Goal: Task Accomplishment & Management: Use online tool/utility

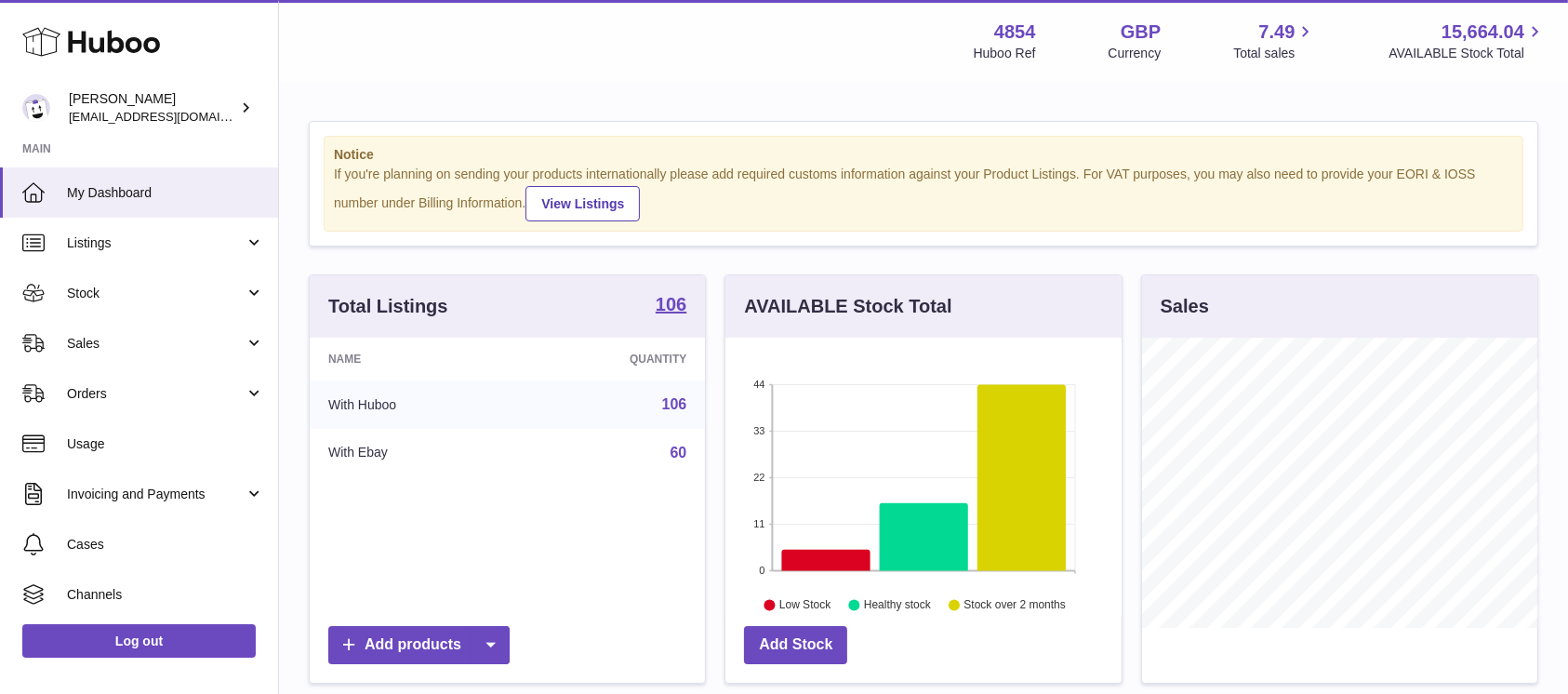
scroll to position [291, 395]
click at [220, 352] on span "Sales" at bounding box center [155, 344] width 178 height 17
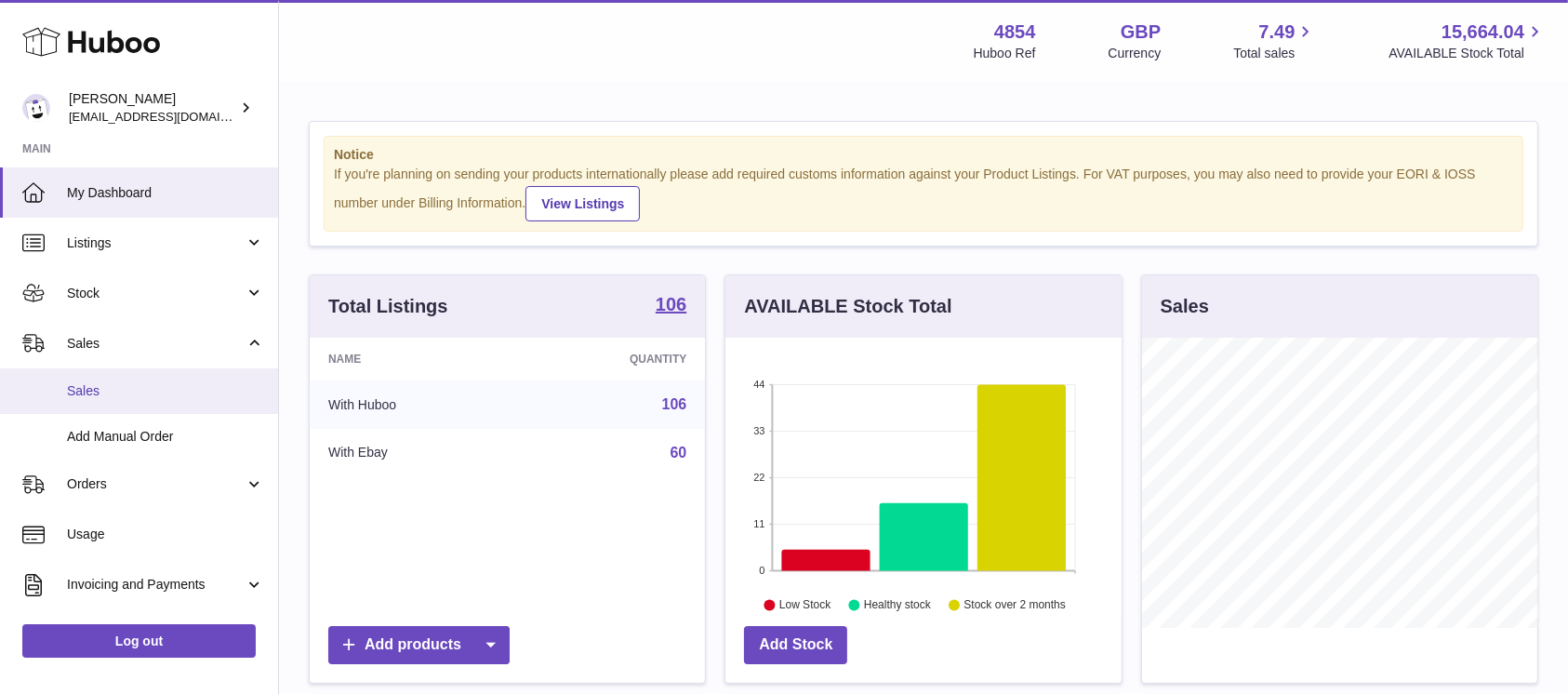
click at [186, 389] on span "Sales" at bounding box center [165, 391] width 197 height 17
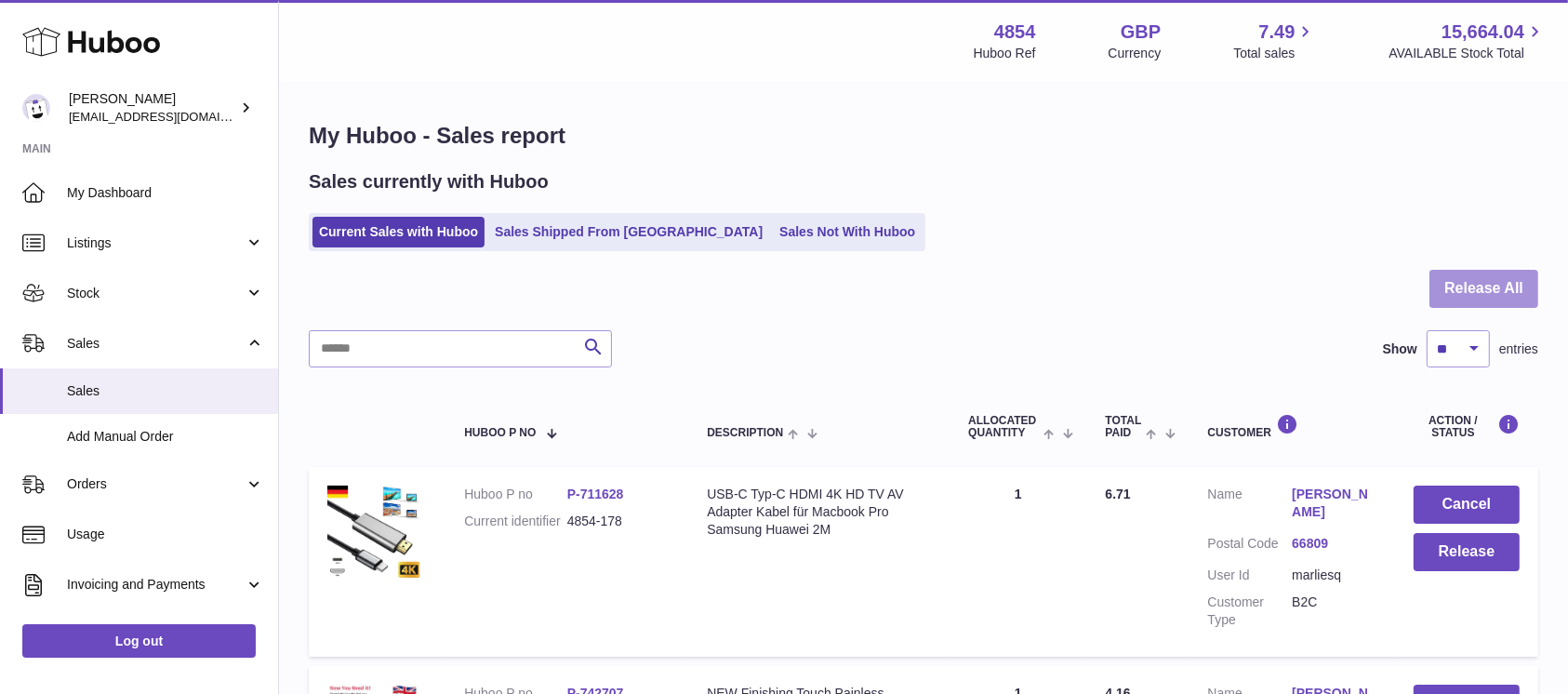
click at [1494, 282] on button "Release All" at bounding box center [1484, 289] width 109 height 38
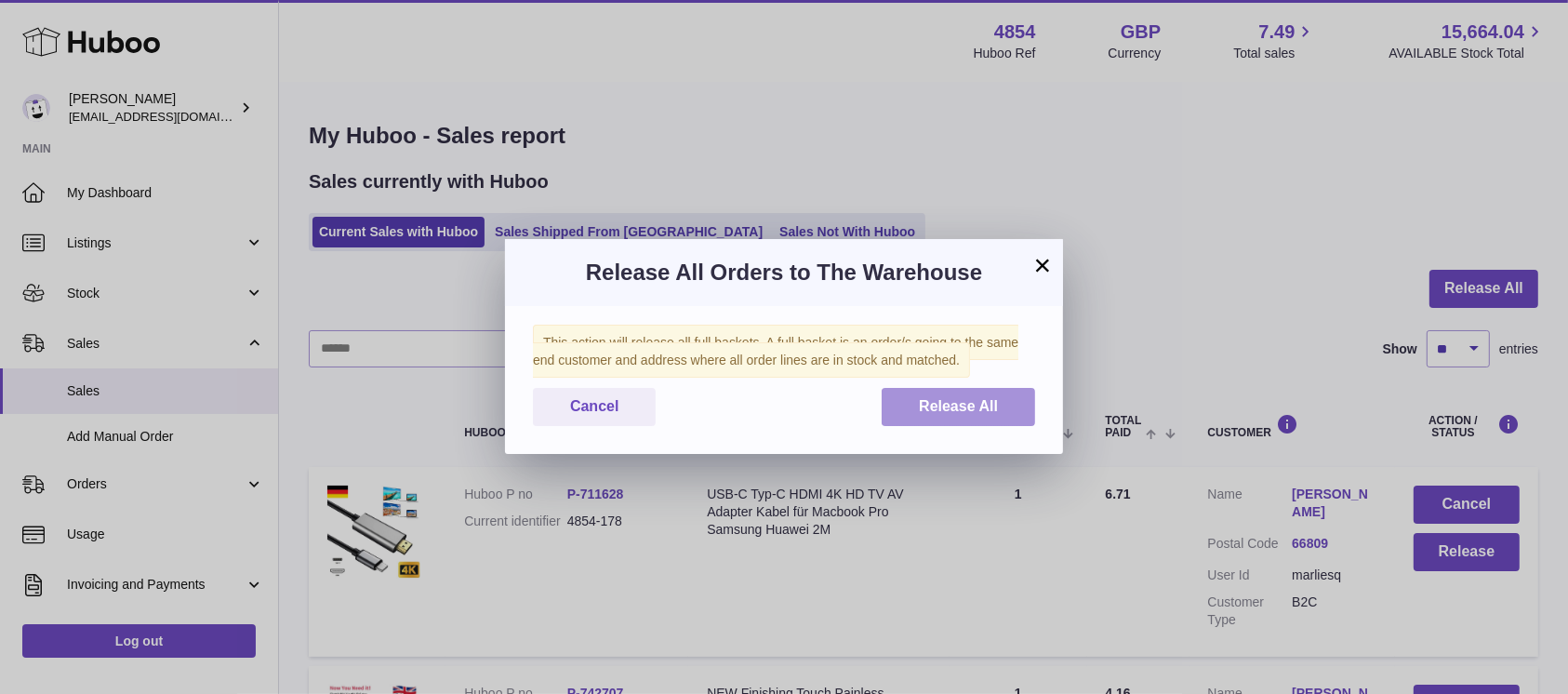
click at [982, 399] on span "Release All" at bounding box center [958, 406] width 79 height 16
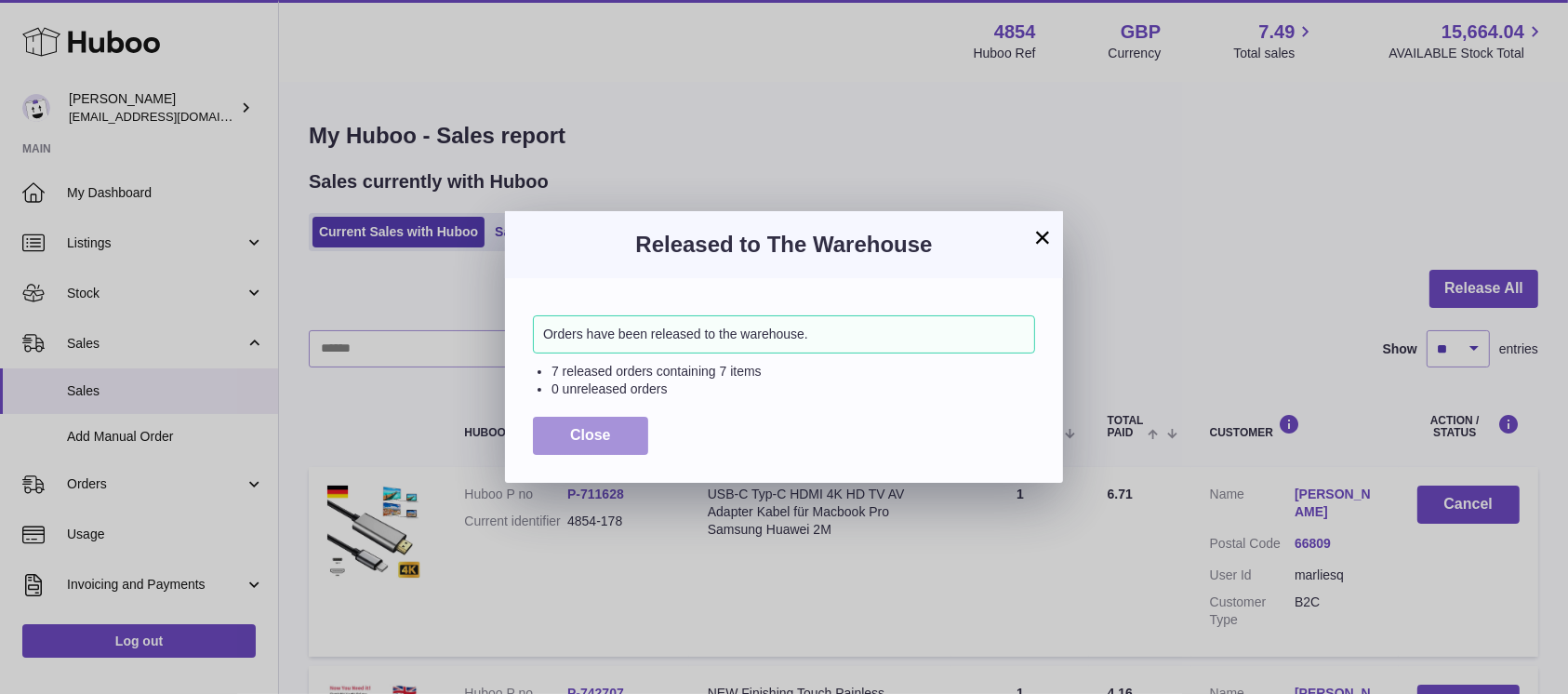
click at [612, 427] on button "Close" at bounding box center [591, 435] width 116 height 38
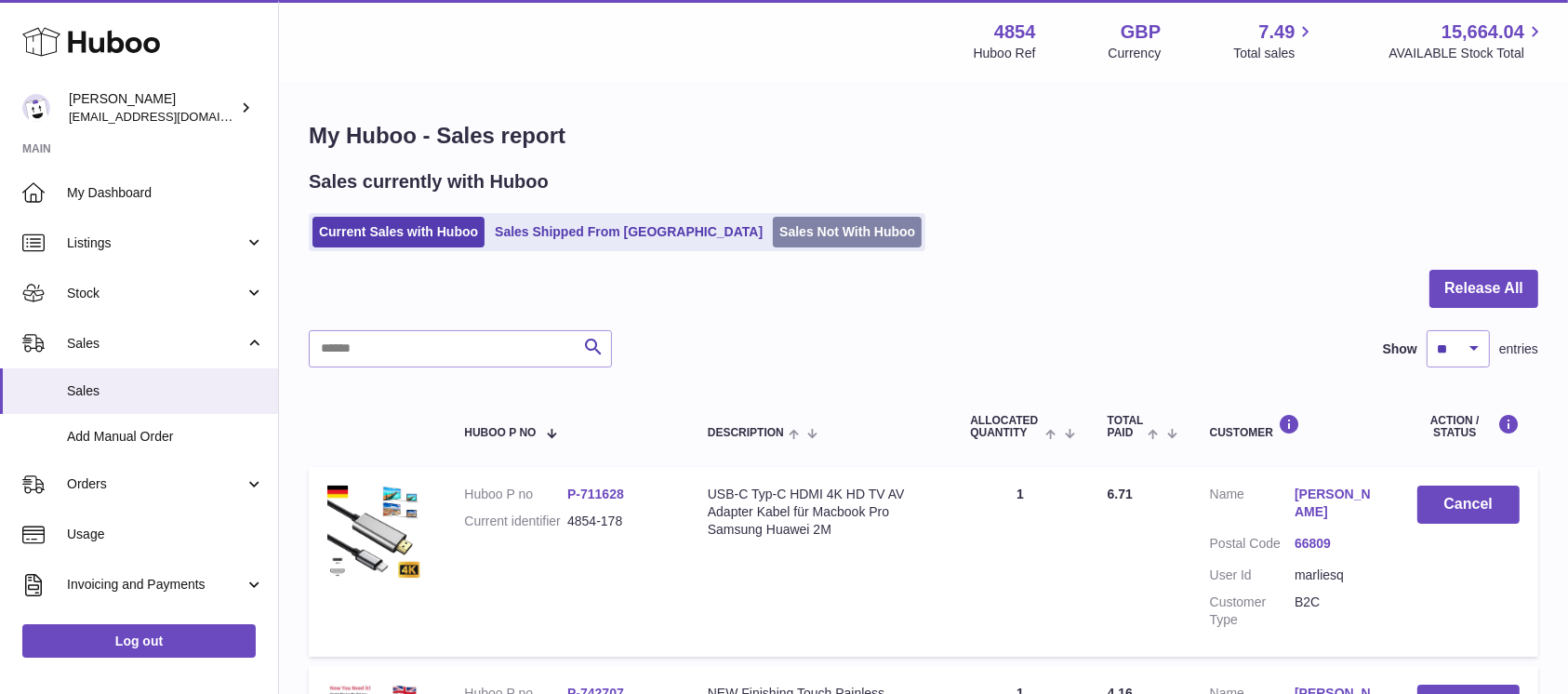
click at [773, 237] on link "Sales Not With Huboo" at bounding box center [847, 232] width 149 height 31
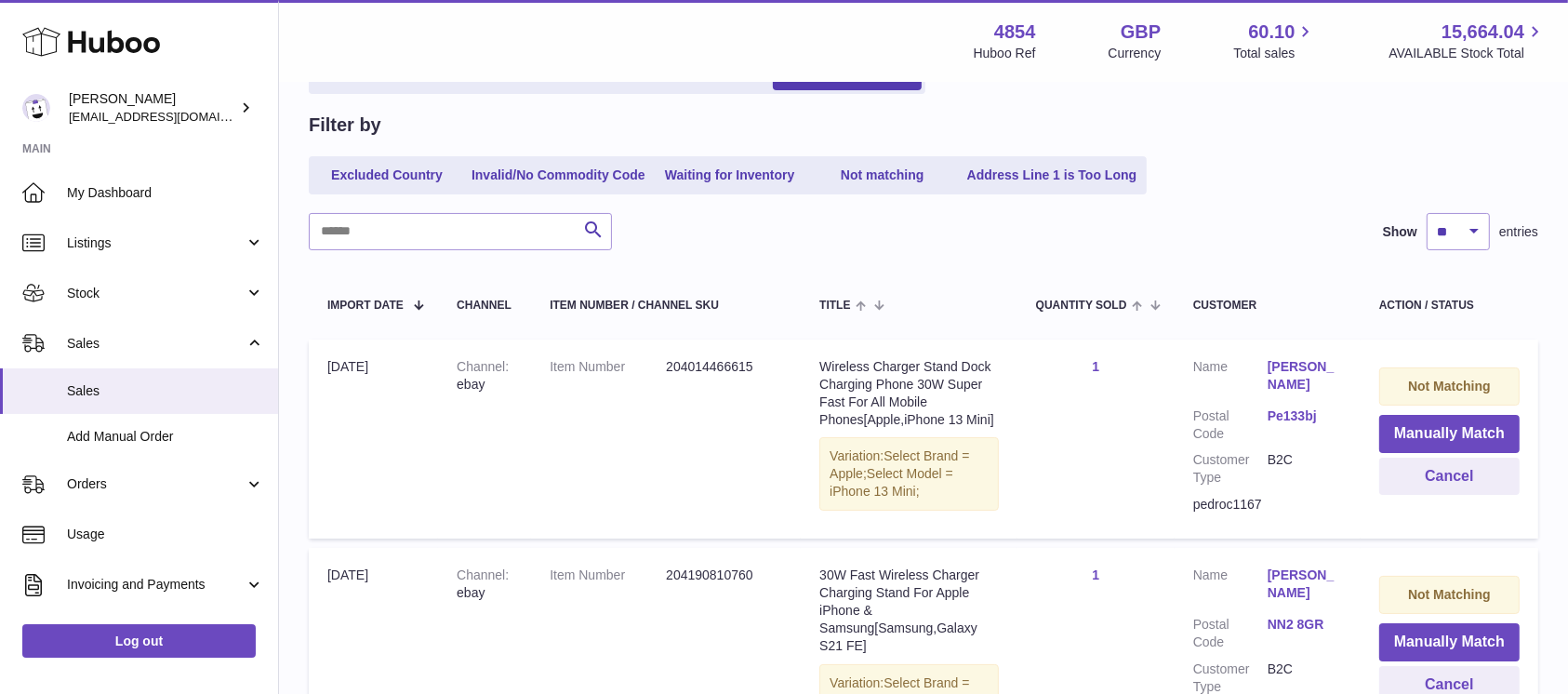
scroll to position [248, 0]
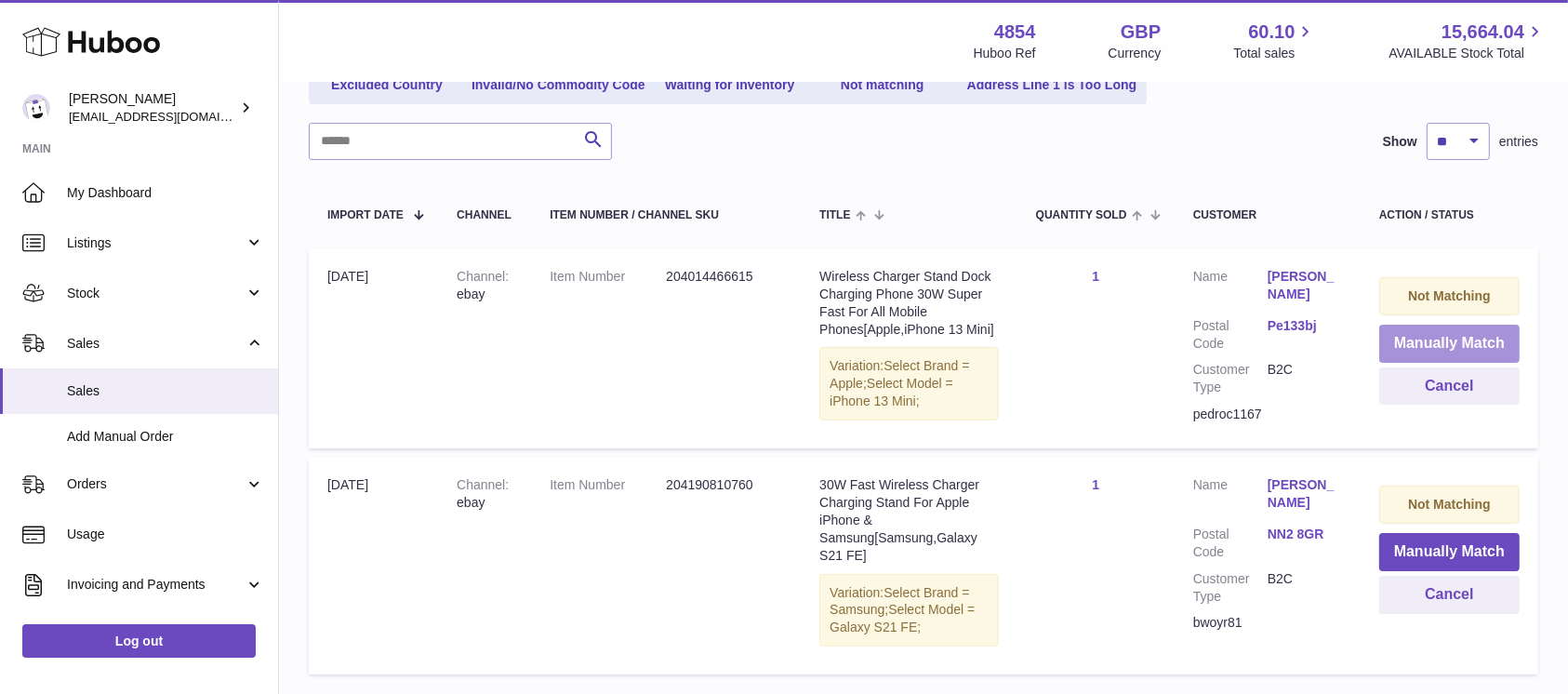
click at [1424, 343] on button "Manually Match" at bounding box center [1449, 343] width 141 height 38
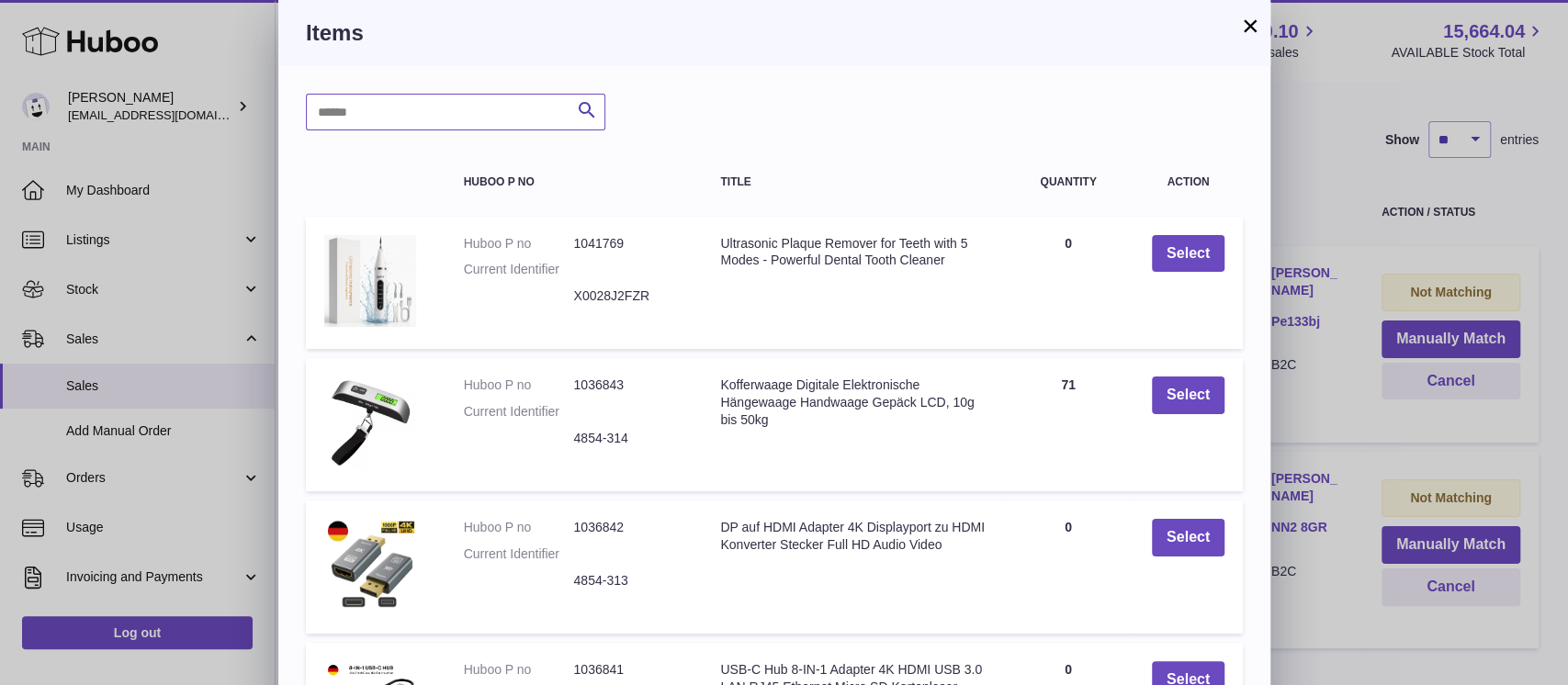
click at [470, 109] on input "text" at bounding box center [456, 112] width 299 height 36
type input "*****"
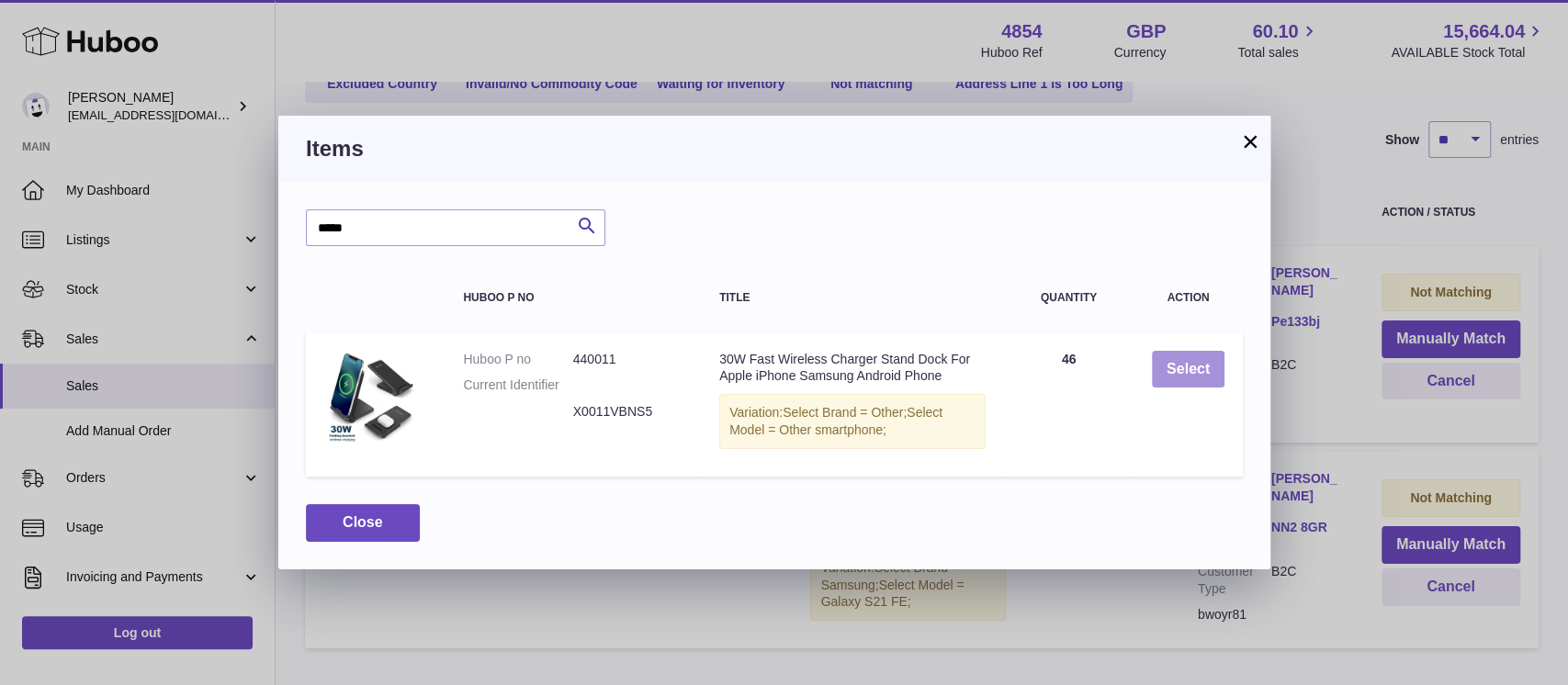
click at [1200, 356] on button "Select" at bounding box center [1189, 369] width 73 height 37
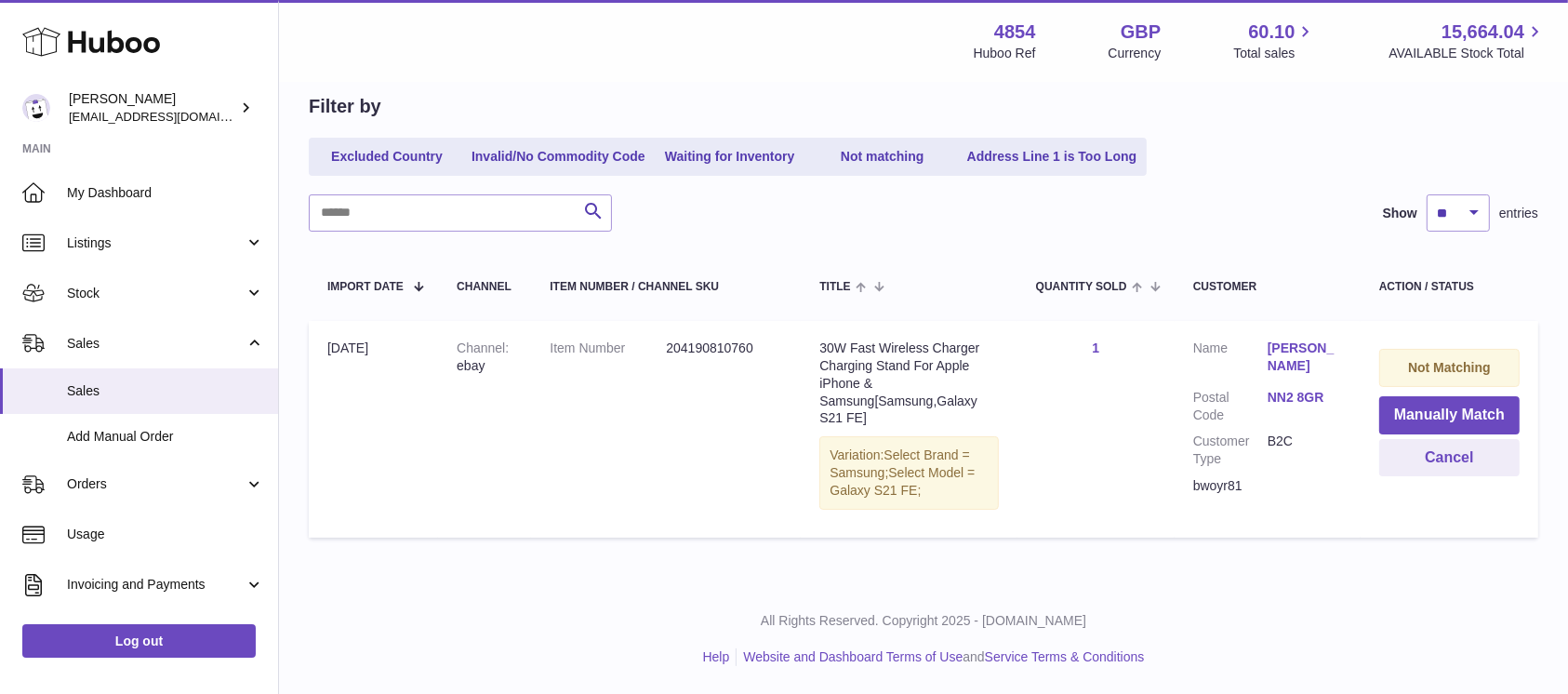
scroll to position [175, 0]
click at [1424, 410] on button "Manually Match" at bounding box center [1449, 416] width 141 height 38
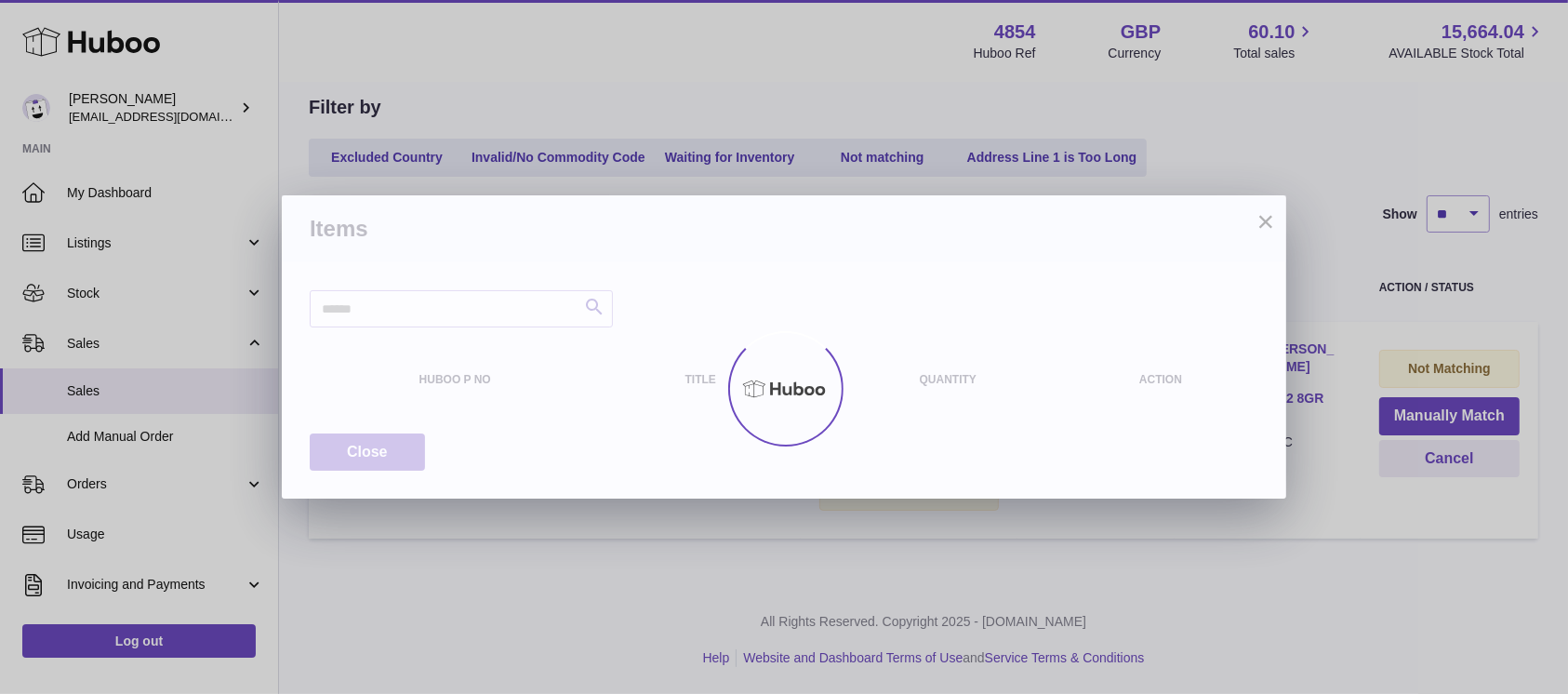
scroll to position [156, 0]
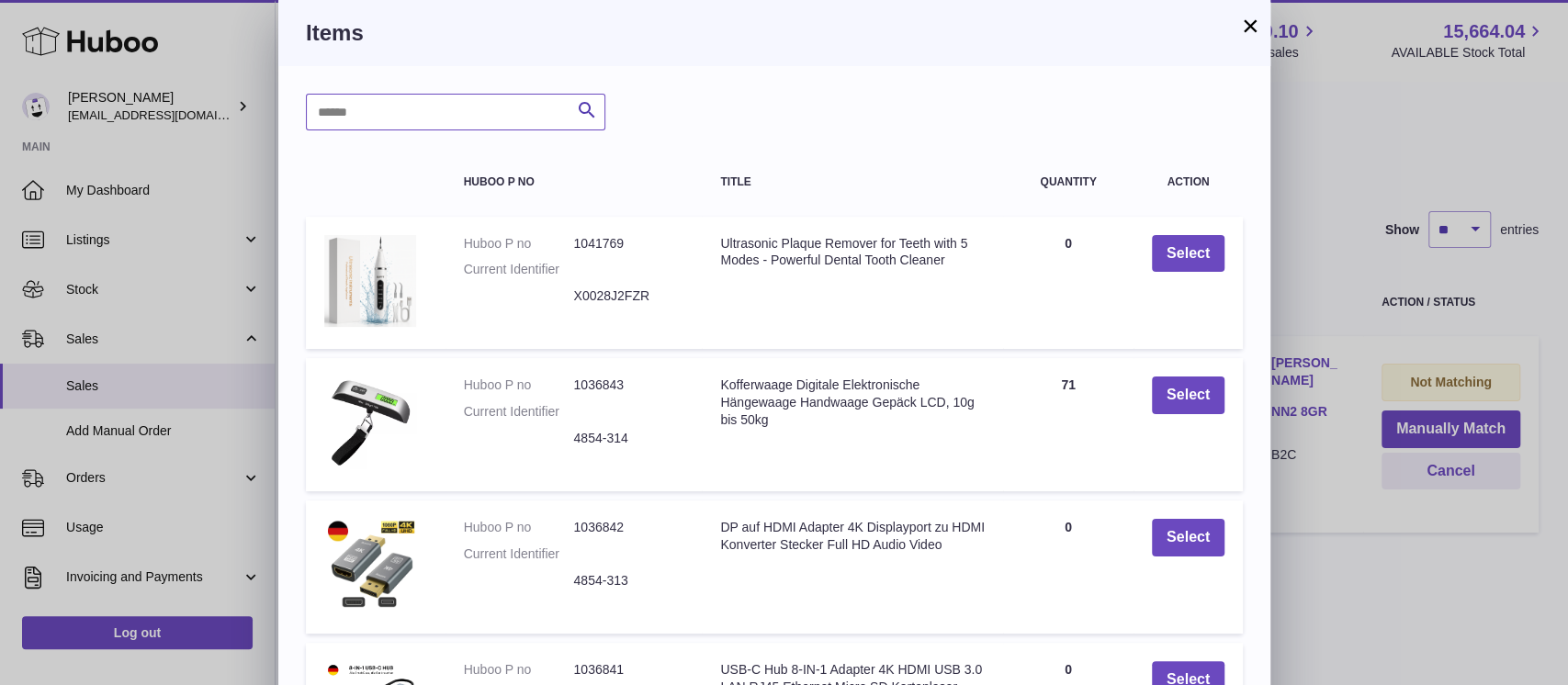
click at [439, 102] on input "text" at bounding box center [456, 112] width 299 height 36
type input "*****"
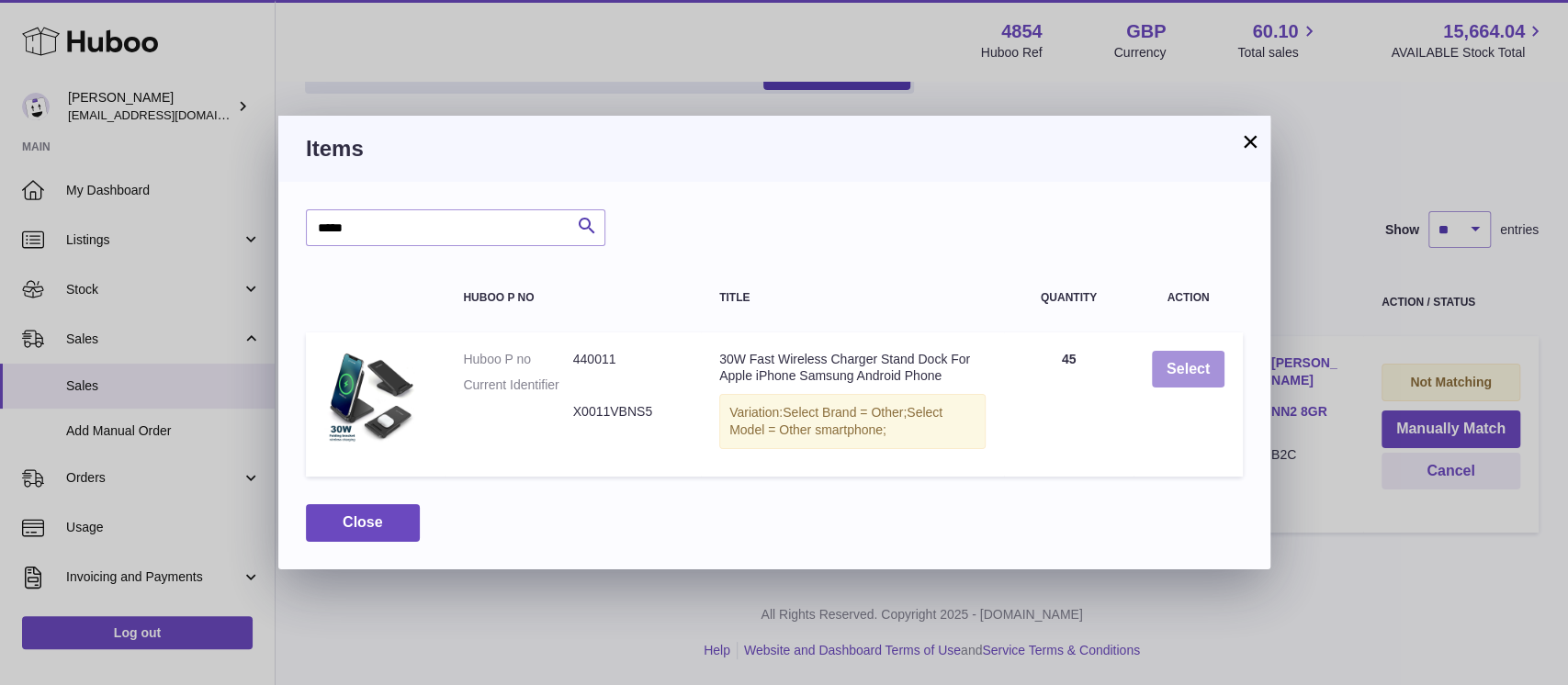
click at [1188, 373] on button "Select" at bounding box center [1189, 369] width 73 height 37
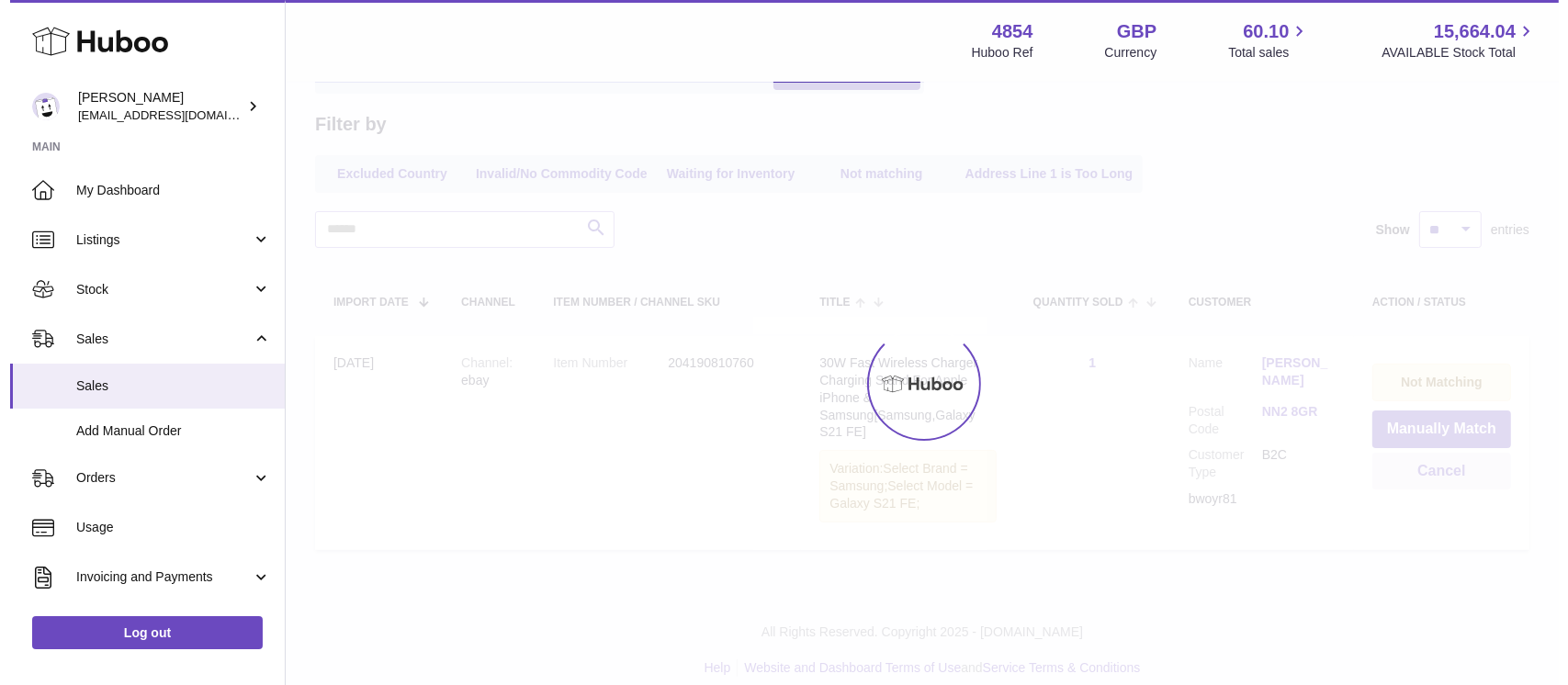
scroll to position [0, 0]
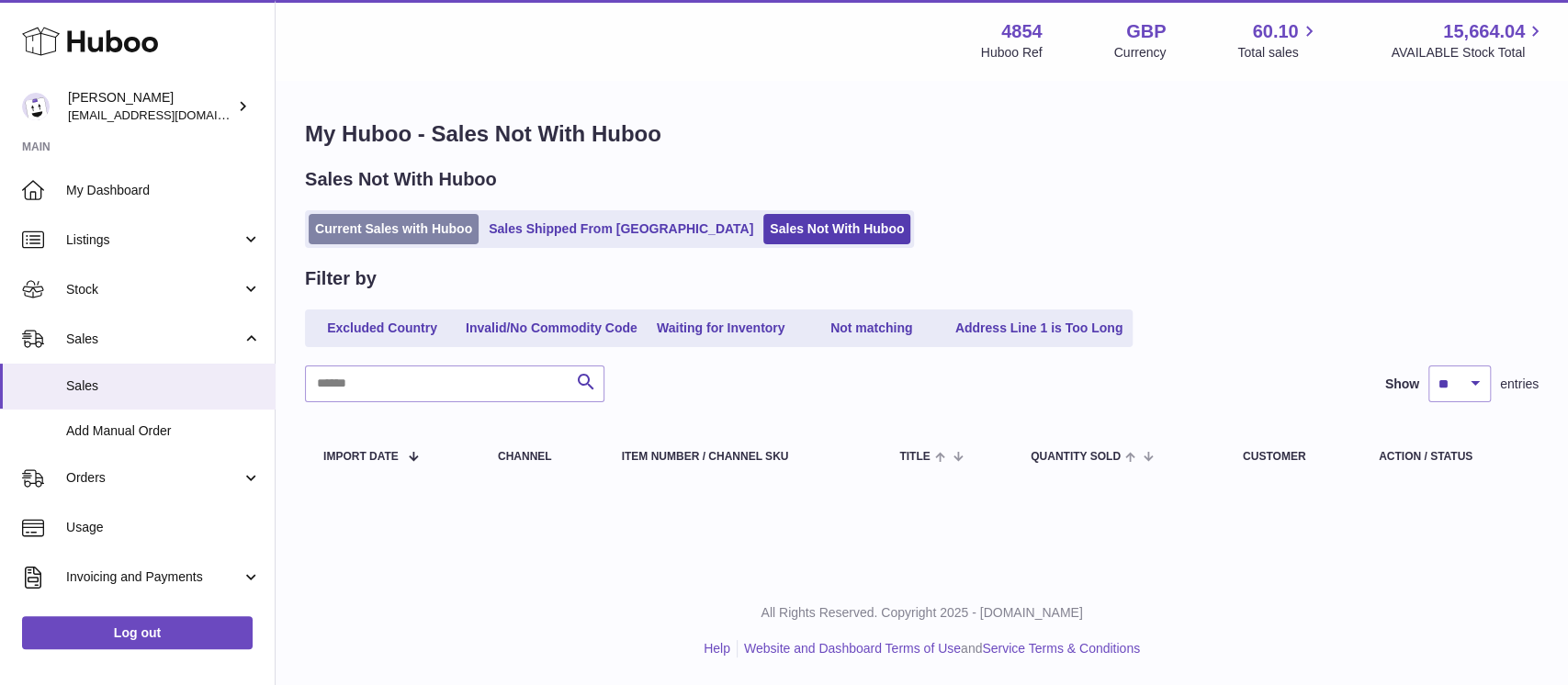
click at [410, 217] on link "Current Sales with Huboo" at bounding box center [393, 229] width 170 height 31
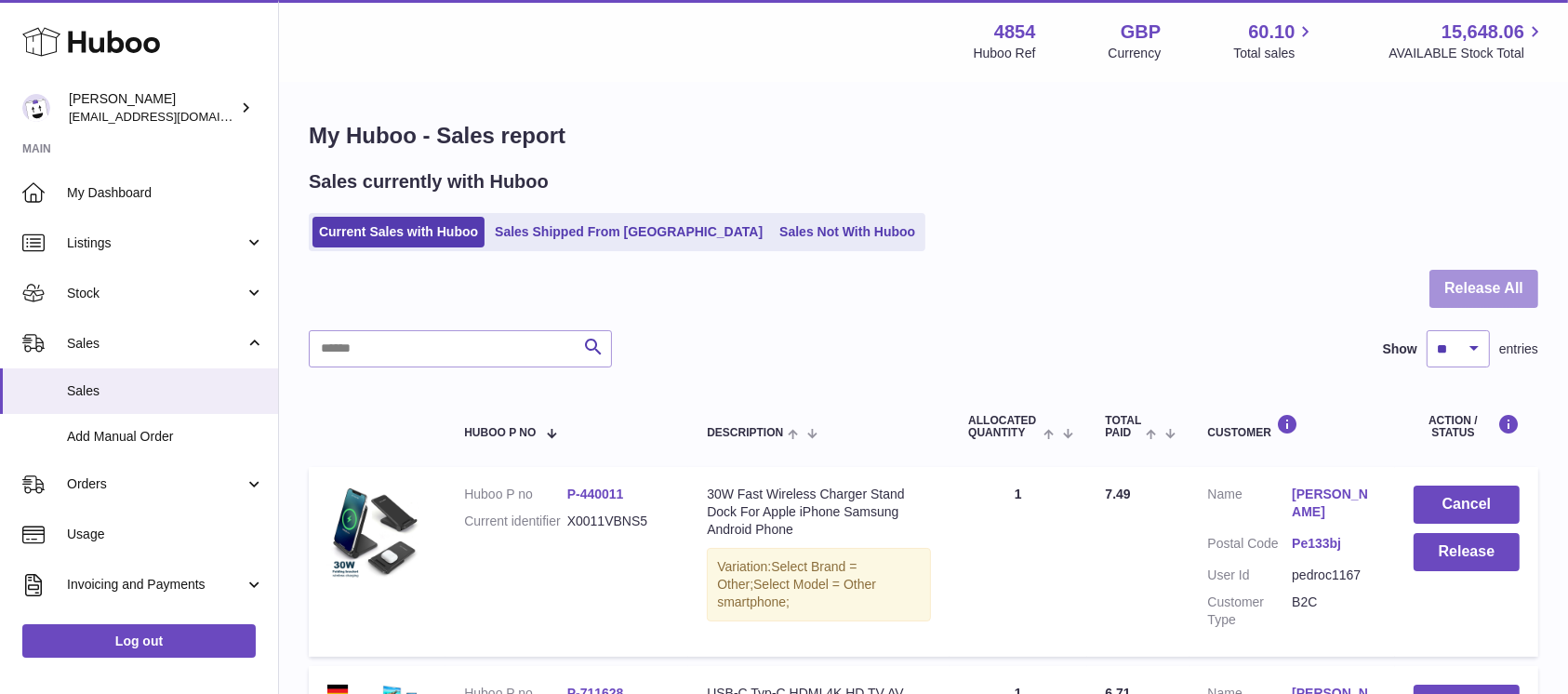
click at [1503, 295] on button "Release All" at bounding box center [1484, 289] width 109 height 38
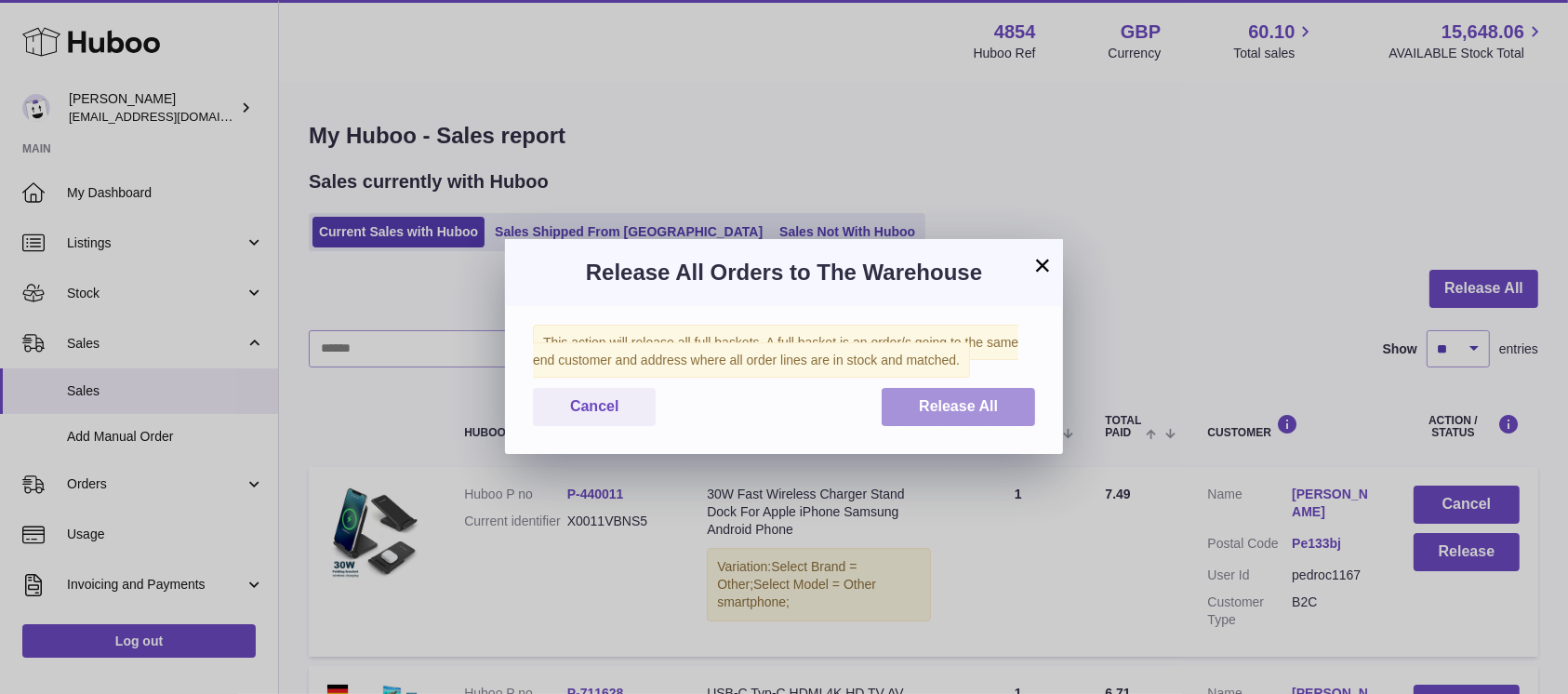
click at [960, 418] on button "Release All" at bounding box center [959, 406] width 153 height 38
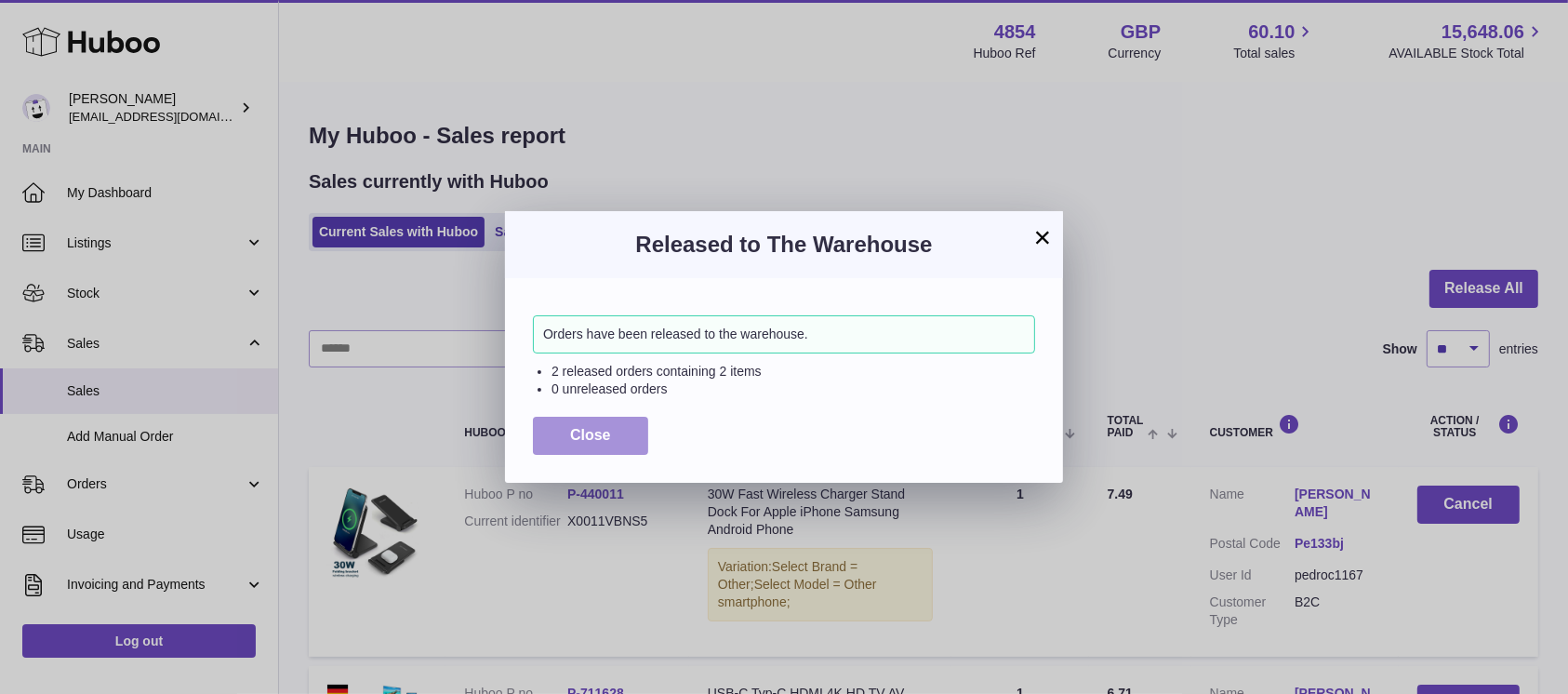
click at [626, 439] on button "Close" at bounding box center [591, 435] width 116 height 38
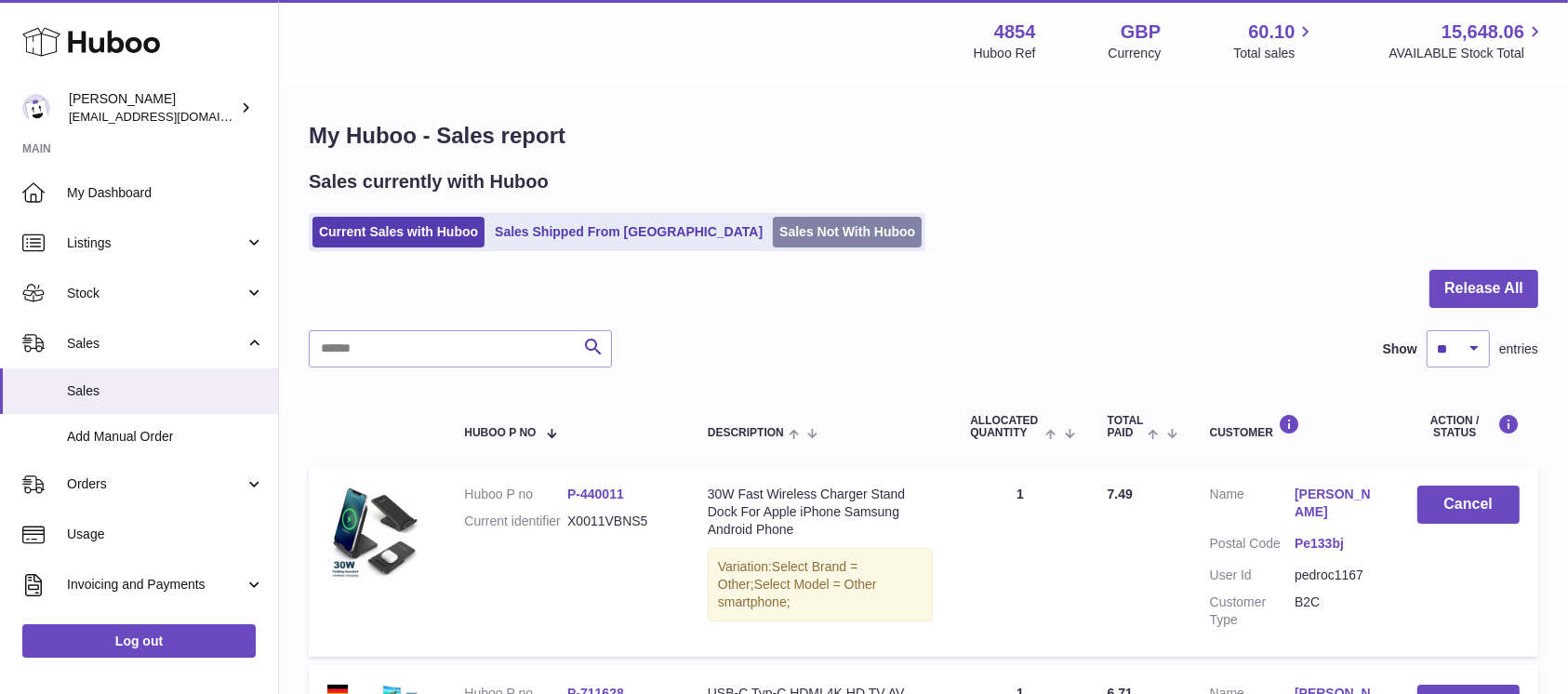
click at [773, 228] on link "Sales Not With Huboo" at bounding box center [847, 232] width 149 height 31
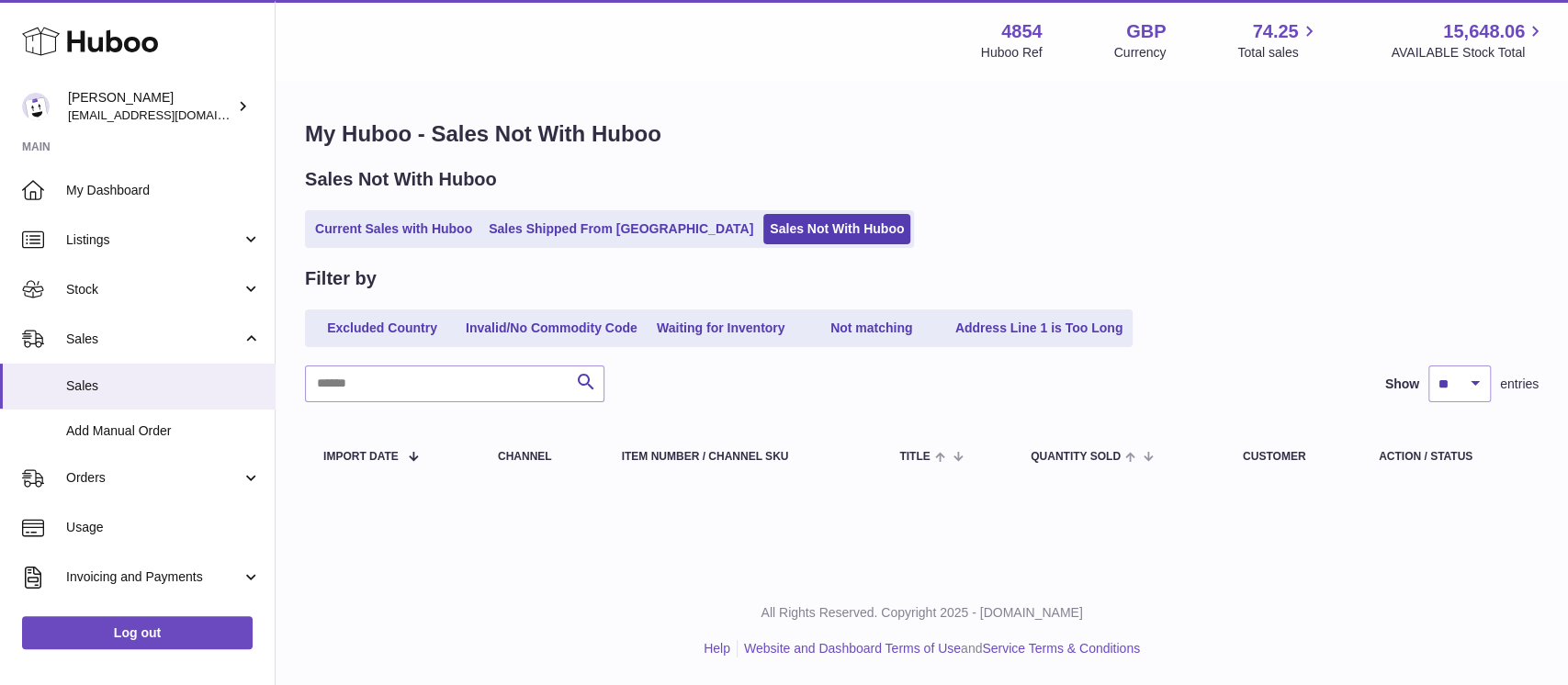
click at [395, 232] on link "Current Sales with Huboo" at bounding box center [393, 229] width 170 height 31
